Goal: Check status

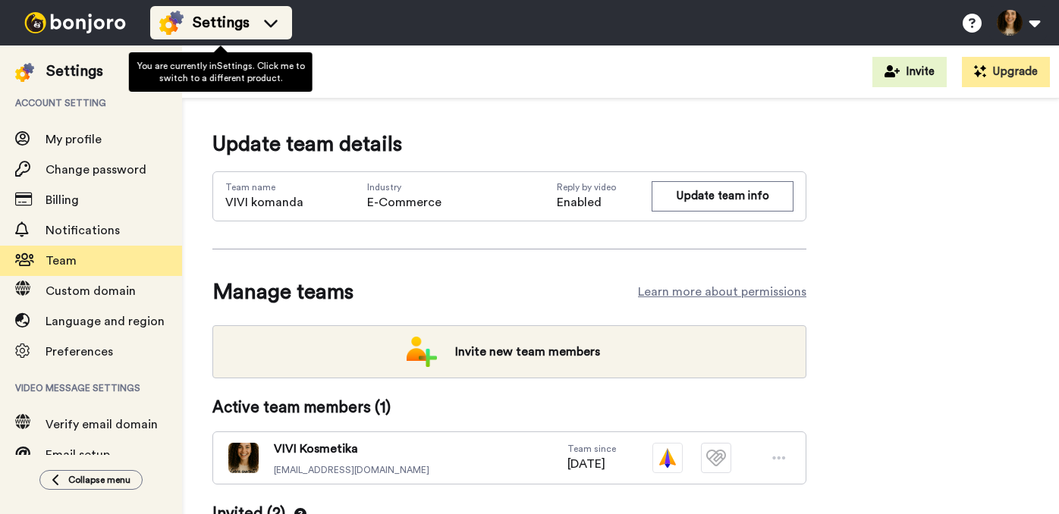
click at [271, 21] on icon at bounding box center [271, 22] width 24 height 15
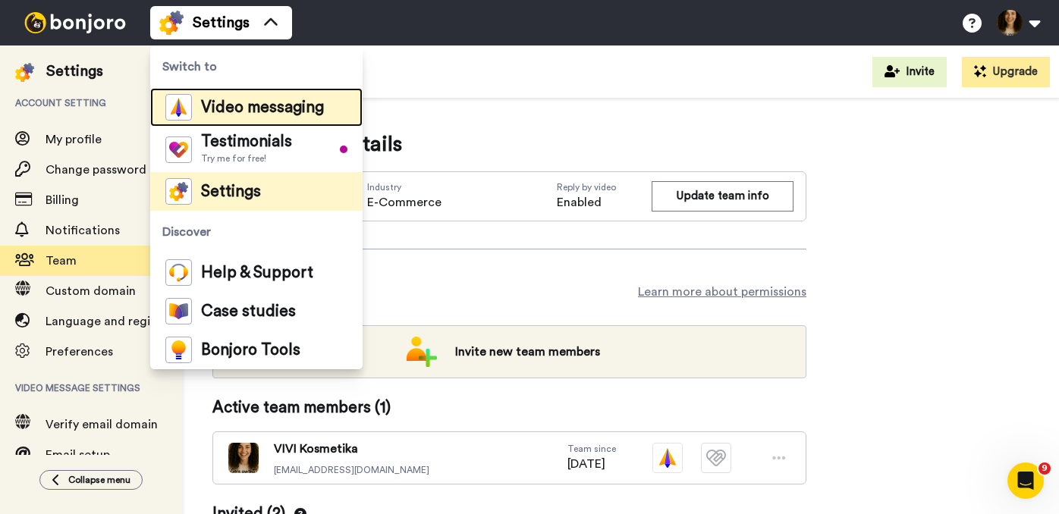
click at [242, 103] on span "Video messaging" at bounding box center [262, 107] width 123 height 15
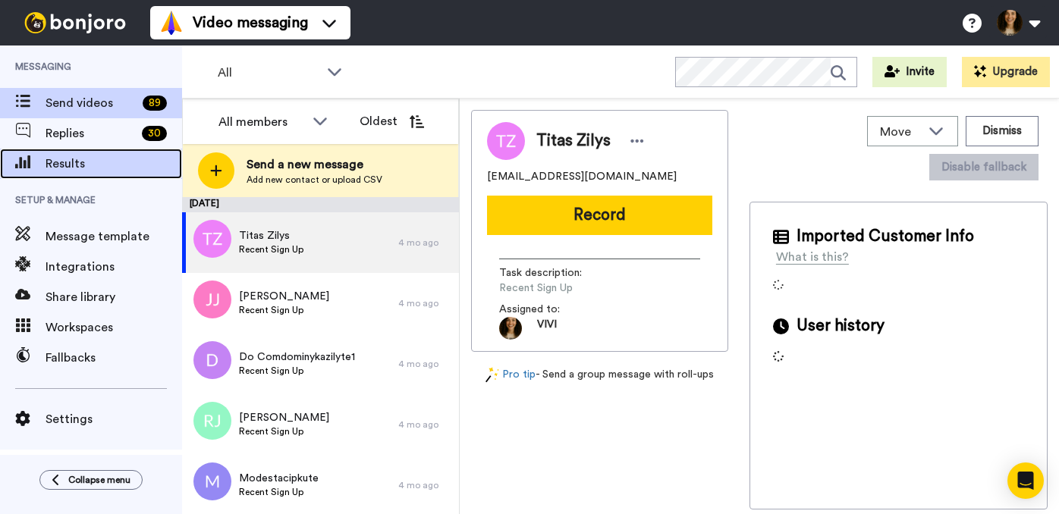
click at [69, 164] on span "Results" at bounding box center [114, 164] width 137 height 18
